Goal: Navigation & Orientation: Find specific page/section

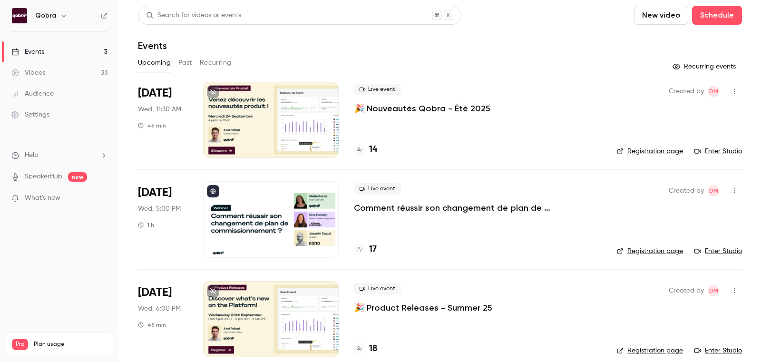
scroll to position [12, 0]
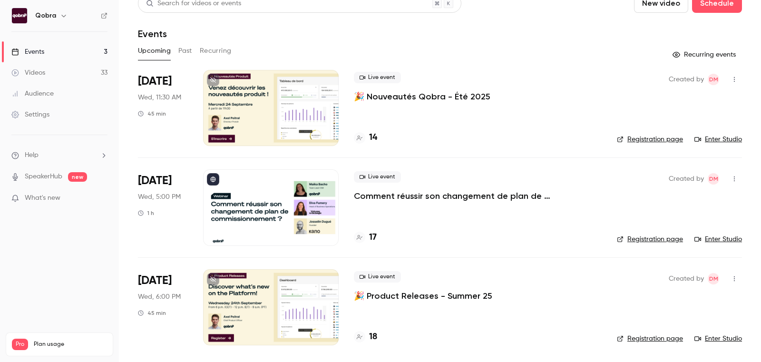
click at [370, 235] on h4 "17" at bounding box center [373, 237] width 8 height 13
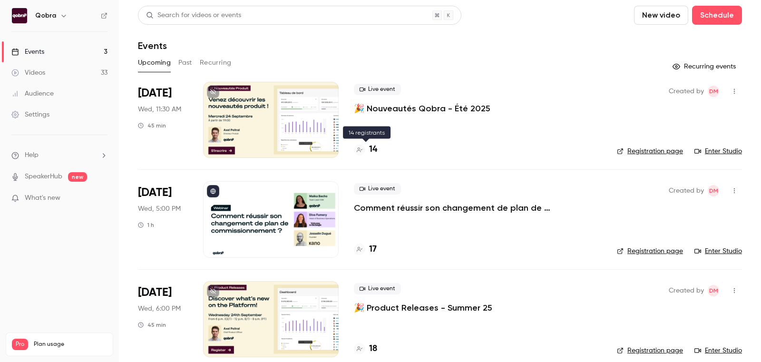
click at [372, 147] on h4 "14" at bounding box center [373, 149] width 8 height 13
click at [372, 346] on h4 "18" at bounding box center [373, 348] width 8 height 13
